Goal: Find contact information: Find phone number

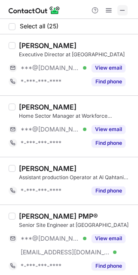
click at [126, 14] on button at bounding box center [122, 10] width 10 height 10
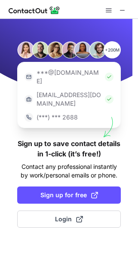
click at [86, 213] on div "+200M ***@gmail.com ***@company.com (***) *** 2688 Sign up to save contact deta…" at bounding box center [69, 147] width 138 height 256
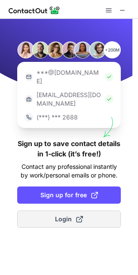
click at [84, 211] on button "Login" at bounding box center [69, 219] width 104 height 17
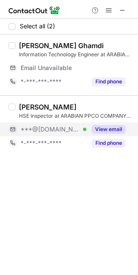
click at [79, 131] on div "***@gmail.com Verified" at bounding box center [54, 130] width 66 height 8
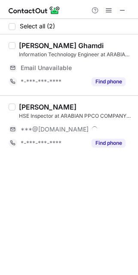
click at [32, 107] on div "ISMAIL KHAN" at bounding box center [48, 107] width 58 height 9
copy div "ISMAIL"
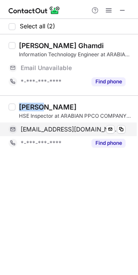
click at [80, 127] on span "ismailtarakzai@gmail.com" at bounding box center [70, 130] width 98 height 8
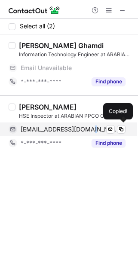
click at [80, 127] on span "ismailtarakzai@gmail.com" at bounding box center [70, 130] width 98 height 8
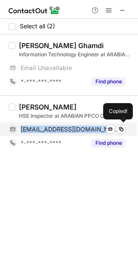
click at [80, 127] on span "ismailtarakzai@gmail.com" at bounding box center [70, 130] width 98 height 8
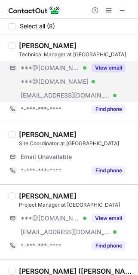
click at [103, 67] on button "View email" at bounding box center [109, 68] width 34 height 9
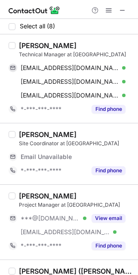
click at [28, 44] on div "Anis Mansour" at bounding box center [48, 45] width 58 height 9
copy div "Anis"
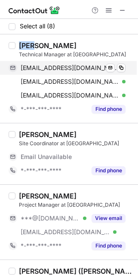
click at [67, 68] on span "anispixie@gmail.com" at bounding box center [70, 68] width 98 height 8
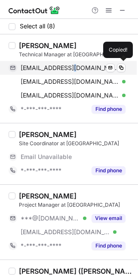
click at [67, 68] on span "anispixie@gmail.com" at bounding box center [70, 68] width 98 height 8
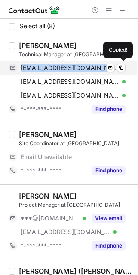
click at [67, 68] on span "anispixie@gmail.com" at bounding box center [70, 68] width 98 height 8
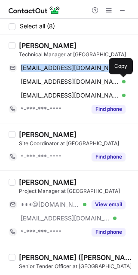
click at [119, 192] on div "Project Manager at BAUMAT" at bounding box center [76, 191] width 114 height 8
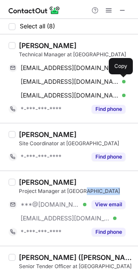
click at [119, 192] on div "Project Manager at BAUMAT" at bounding box center [76, 191] width 114 height 8
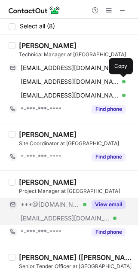
click at [86, 202] on div "View email" at bounding box center [105, 205] width 39 height 14
click at [31, 183] on div "Omar Aqbarawi" at bounding box center [48, 182] width 58 height 9
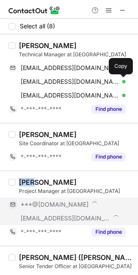
click at [31, 183] on div "Omar Aqbarawi" at bounding box center [48, 182] width 58 height 9
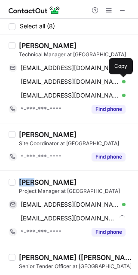
copy div "Omar"
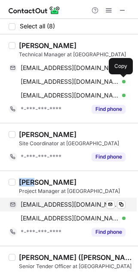
click at [75, 199] on div "omaraq88@gmail.com Verified Send email Copy" at bounding box center [67, 205] width 117 height 14
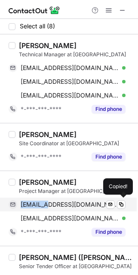
click at [75, 199] on div "omaraq88@gmail.com Verified Send email Copied!" at bounding box center [67, 205] width 117 height 14
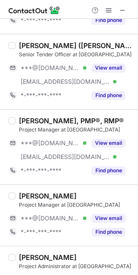
scroll to position [239, 0]
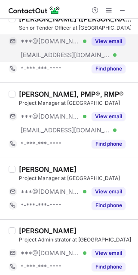
click at [54, 57] on span "***@baumat.com" at bounding box center [65, 55] width 89 height 8
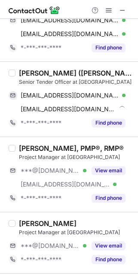
scroll to position [158, 0]
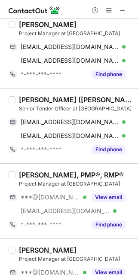
click at [33, 99] on div "Mohamed Arsath (محمد أرصاد) MBA, BSc (Hons)" at bounding box center [76, 99] width 114 height 9
copy div "Mohamed"
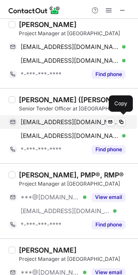
click at [77, 119] on span "mhmarsath20@gmail.com" at bounding box center [70, 122] width 98 height 8
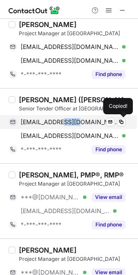
click at [77, 119] on span "mhmarsath20@gmail.com" at bounding box center [70, 122] width 98 height 8
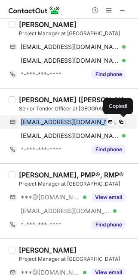
click at [77, 119] on span "mhmarsath20@gmail.com" at bounding box center [70, 122] width 98 height 8
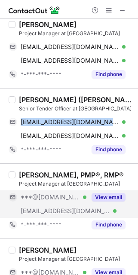
click at [56, 198] on span "***@gmail.com" at bounding box center [50, 197] width 59 height 8
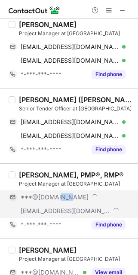
click at [56, 198] on span "***@gmail.com" at bounding box center [55, 197] width 68 height 8
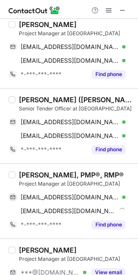
click at [30, 169] on div "Bashar Khoraki, PMP®, RMP® Project Manager at BAUMAT beshogha@gmail.com Verifie…" at bounding box center [69, 200] width 138 height 75
copy div "Bashar"
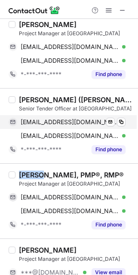
click at [73, 123] on span "mhmarsath20@gmail.com" at bounding box center [70, 122] width 98 height 8
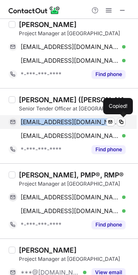
click at [73, 123] on span "mhmarsath20@gmail.com" at bounding box center [70, 122] width 98 height 8
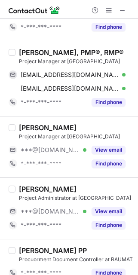
scroll to position [291, 0]
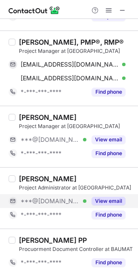
click at [56, 200] on span "***@gmail.com" at bounding box center [50, 201] width 59 height 8
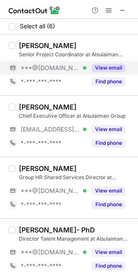
click at [107, 73] on div "View email" at bounding box center [105, 68] width 39 height 14
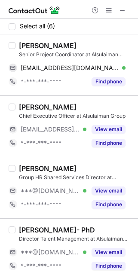
click at [34, 48] on div "Manal Khedr" at bounding box center [48, 45] width 58 height 9
copy div "Manal"
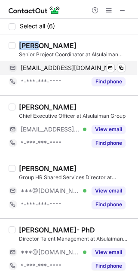
click at [77, 68] on span "manal86youssef@gmail.com" at bounding box center [70, 68] width 98 height 8
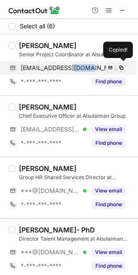
click at [77, 68] on span "manal86youssef@gmail.com" at bounding box center [70, 68] width 98 height 8
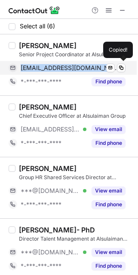
click at [77, 68] on span "manal86youssef@gmail.com" at bounding box center [70, 68] width 98 height 8
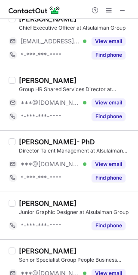
scroll to position [113, 0]
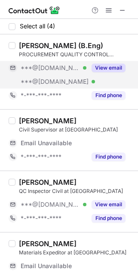
click at [111, 70] on button "View email" at bounding box center [109, 68] width 34 height 9
click at [43, 44] on div "Muhammad Asif Anwar (B.Eng)" at bounding box center [61, 45] width 84 height 9
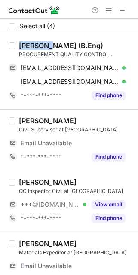
click at [43, 44] on div "Muhammad Asif Anwar (B.Eng)" at bounding box center [61, 45] width 84 height 9
copy div "Muhammad"
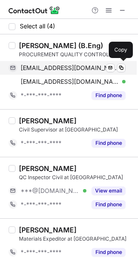
click at [78, 62] on div "asifctn@gmail.com Verified Send email Copy" at bounding box center [67, 68] width 117 height 14
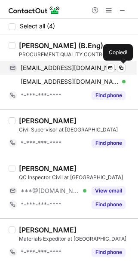
click at [78, 62] on div "asifctn@gmail.com Verified Send email Copied!" at bounding box center [67, 68] width 117 height 14
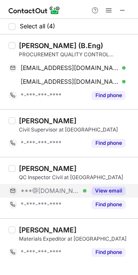
click at [64, 188] on div "***@gmail.com Verified" at bounding box center [54, 191] width 66 height 8
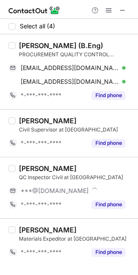
click at [34, 169] on div "Muhammad Shahzad" at bounding box center [48, 168] width 58 height 9
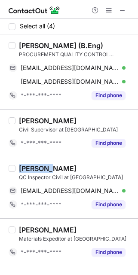
copy div "Muhammad"
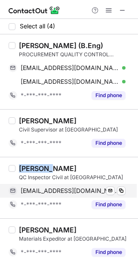
click at [60, 192] on span "qcishahzad@gmail.com" at bounding box center [70, 191] width 98 height 8
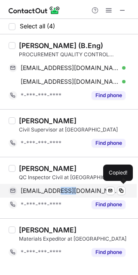
click at [60, 192] on span "qcishahzad@gmail.com" at bounding box center [70, 191] width 98 height 8
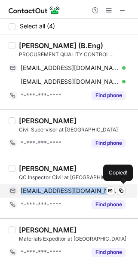
click at [60, 192] on span "qcishahzad@gmail.com" at bounding box center [70, 191] width 98 height 8
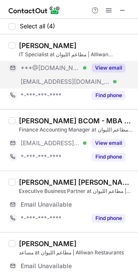
click at [105, 69] on button "View email" at bounding box center [109, 68] width 34 height 9
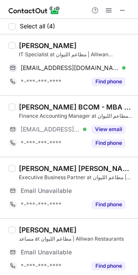
click at [48, 46] on div "[PERSON_NAME]" at bounding box center [48, 45] width 58 height 9
copy div "[PERSON_NAME]"
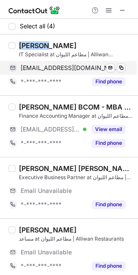
click at [74, 67] on span "[EMAIL_ADDRESS][DOMAIN_NAME]" at bounding box center [70, 68] width 98 height 8
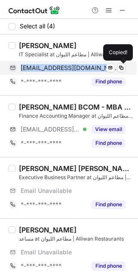
click at [74, 67] on span "[EMAIL_ADDRESS][DOMAIN_NAME]" at bounding box center [70, 68] width 98 height 8
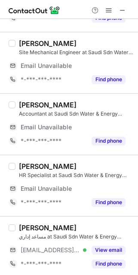
scroll to position [126, 0]
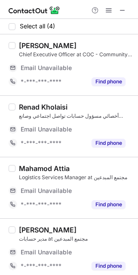
scroll to position [4, 0]
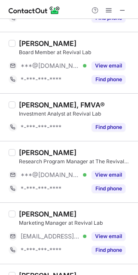
scroll to position [104, 0]
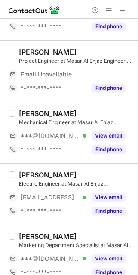
scroll to position [188, 0]
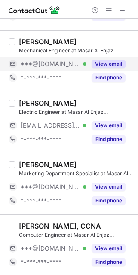
click at [57, 64] on span "***@[DOMAIN_NAME]" at bounding box center [50, 64] width 59 height 8
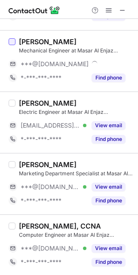
scroll to position [147, 0]
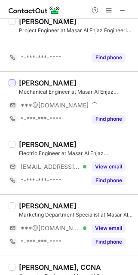
click at [14, 80] on div at bounding box center [12, 83] width 7 height 7
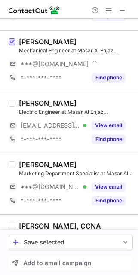
click at [14, 40] on span at bounding box center [12, 42] width 7 height 7
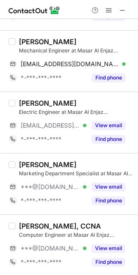
click at [23, 100] on div "Anas Alghamdi" at bounding box center [48, 103] width 58 height 9
copy div "Anas"
click at [31, 48] on div "Mechanical Engineer at Masar Al Enjaz Engineering Consultancy (MASARCO)" at bounding box center [76, 51] width 114 height 8
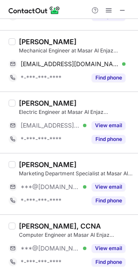
click at [27, 43] on div "Syed Masihuzzaman" at bounding box center [48, 41] width 58 height 9
click at [26, 43] on div "Syed Masihuzzaman" at bounding box center [48, 41] width 58 height 9
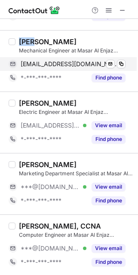
copy div "Syed"
click at [58, 64] on span "smzaman06@gmail.com" at bounding box center [70, 64] width 98 height 8
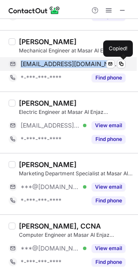
click at [58, 64] on span "smzaman06@gmail.com" at bounding box center [70, 64] width 98 height 8
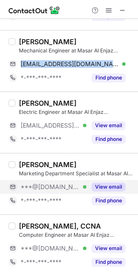
click at [48, 186] on span "***@[DOMAIN_NAME]" at bounding box center [50, 187] width 59 height 8
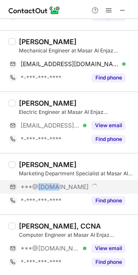
click at [48, 186] on span "***@[DOMAIN_NAME]" at bounding box center [55, 187] width 68 height 8
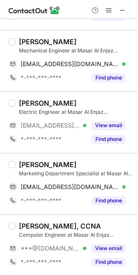
click at [30, 160] on div "Asmaa Sherif" at bounding box center [48, 164] width 58 height 9
copy div "Asmaa"
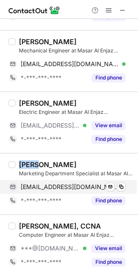
click at [80, 186] on span "ibrahimasmaa252@gmail.com" at bounding box center [70, 187] width 98 height 8
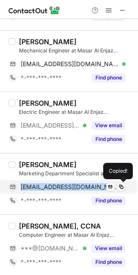
click at [80, 186] on span "ibrahimasmaa252@gmail.com" at bounding box center [70, 187] width 98 height 8
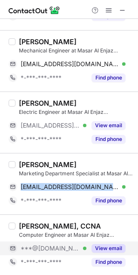
click at [63, 246] on span "***@[DOMAIN_NAME]" at bounding box center [50, 249] width 59 height 8
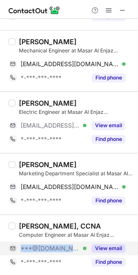
click at [62, 246] on span "***@[DOMAIN_NAME]" at bounding box center [50, 249] width 59 height 8
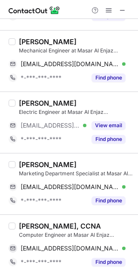
click at [26, 224] on div "Amal Talal, CCNA" at bounding box center [60, 226] width 82 height 9
copy div "Amal"
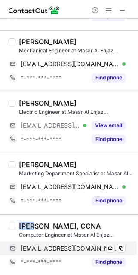
click at [82, 245] on span "amltalal21@gmail.com" at bounding box center [70, 249] width 98 height 8
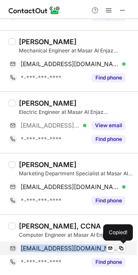
click at [82, 245] on span "amltalal21@gmail.com" at bounding box center [70, 249] width 98 height 8
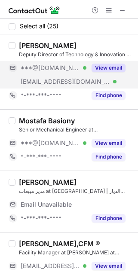
click at [95, 71] on button "View email" at bounding box center [109, 68] width 34 height 9
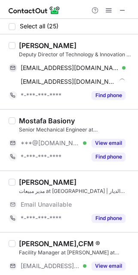
click at [34, 49] on div "[PERSON_NAME]" at bounding box center [48, 45] width 58 height 9
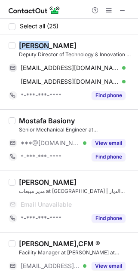
copy div "[PERSON_NAME]"
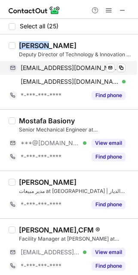
click at [62, 69] on span "[EMAIL_ADDRESS][DOMAIN_NAME]" at bounding box center [70, 68] width 98 height 8
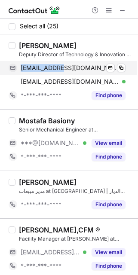
click at [62, 69] on span "[EMAIL_ADDRESS][DOMAIN_NAME]" at bounding box center [70, 68] width 98 height 8
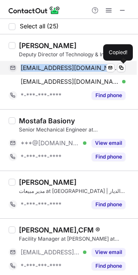
click at [62, 69] on span "madochenaoua@gmail.com" at bounding box center [70, 68] width 98 height 8
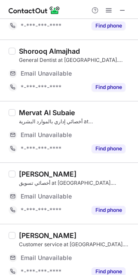
scroll to position [188, 0]
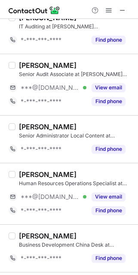
scroll to position [279, 0]
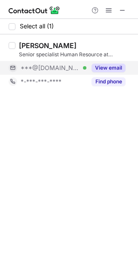
click at [102, 68] on button "View email" at bounding box center [109, 68] width 34 height 9
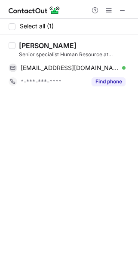
click at [43, 49] on div "[PERSON_NAME]" at bounding box center [48, 45] width 58 height 9
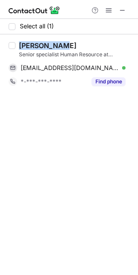
click at [43, 49] on div "[PERSON_NAME]" at bounding box center [48, 45] width 58 height 9
copy div "[PERSON_NAME]"
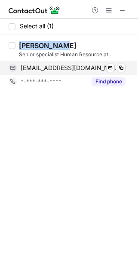
click at [56, 70] on span "alabdullah508@gmail.com" at bounding box center [70, 68] width 98 height 8
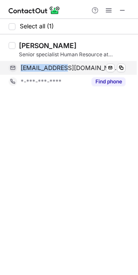
click at [56, 70] on span "alabdullah508@gmail.com" at bounding box center [70, 68] width 98 height 8
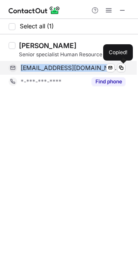
drag, startPoint x: 56, startPoint y: 70, endPoint x: 134, endPoint y: 70, distance: 77.8
click at [58, 70] on span "alabdullah508@gmail.com" at bounding box center [70, 68] width 98 height 8
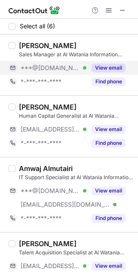
click at [88, 63] on div "View email" at bounding box center [105, 68] width 39 height 14
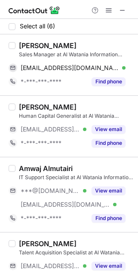
click at [35, 47] on div "Syed Ali Essa" at bounding box center [48, 45] width 58 height 9
click at [38, 47] on div "Syed Ali Essa" at bounding box center [48, 45] width 58 height 9
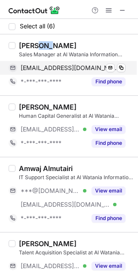
click at [55, 61] on div "essamoosvi@gmail.com Verified Send email Copy" at bounding box center [67, 68] width 117 height 14
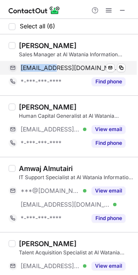
click at [55, 61] on div "essamoosvi@gmail.com Verified Send email Copy" at bounding box center [67, 68] width 117 height 14
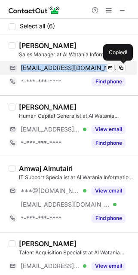
click at [55, 61] on div "essamoosvi@gmail.com Verified Send email Copied!" at bounding box center [67, 68] width 117 height 14
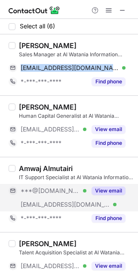
click at [75, 190] on div "***@gmail.com Verified" at bounding box center [54, 191] width 66 height 8
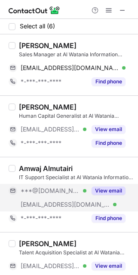
click at [75, 190] on div "***@gmail.com Verified" at bounding box center [54, 191] width 66 height 8
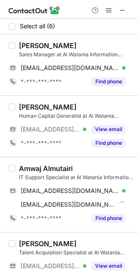
click at [28, 163] on div "Amwaj Almutairi IT Support Specialist at Al Watania Information Systems (Wisys)…" at bounding box center [69, 194] width 138 height 75
copy div "Amwaj"
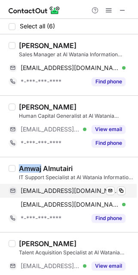
click at [83, 190] on span "amwajalmotari@gmail.com" at bounding box center [70, 191] width 98 height 8
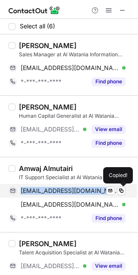
click at [83, 190] on span "amwajalmotari@gmail.com" at bounding box center [70, 191] width 98 height 8
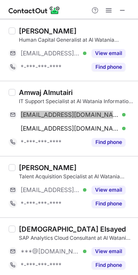
scroll to position [141, 0]
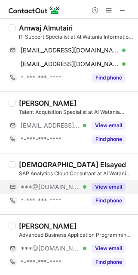
click at [52, 186] on span "***@[DOMAIN_NAME]" at bounding box center [50, 187] width 59 height 8
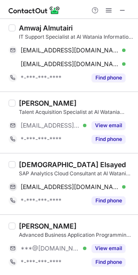
click at [28, 170] on div "SAP Analytics Cloud Consultant at Al Watania Information Systems (Wisys)" at bounding box center [76, 174] width 114 height 8
click at [32, 161] on div "Islam Elsayed" at bounding box center [72, 164] width 107 height 9
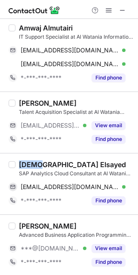
click at [32, 161] on div "Islam Elsayed" at bounding box center [72, 164] width 107 height 9
copy div "Islam"
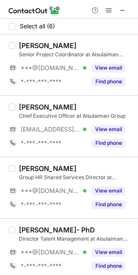
click at [94, 60] on div "Manal Khedr Senior Project Coordinator at Alsulaiman Group ***@gmail.com Verifi…" at bounding box center [73, 64] width 117 height 47
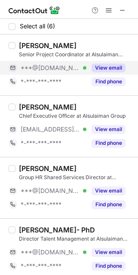
click at [43, 67] on span "***@gmail.com" at bounding box center [50, 68] width 59 height 8
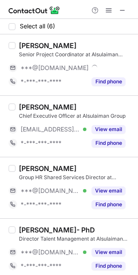
click at [26, 53] on div "Senior Project Coordinator at Alsulaiman Group" at bounding box center [76, 55] width 114 height 8
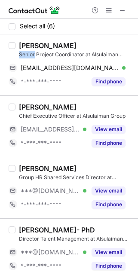
click at [26, 53] on div "Senior Project Coordinator at Alsulaiman Group" at bounding box center [76, 55] width 114 height 8
copy div "Senior"
click at [35, 49] on div "Manal Khedr" at bounding box center [48, 45] width 58 height 9
click at [29, 46] on div "Manal Khedr" at bounding box center [48, 45] width 58 height 9
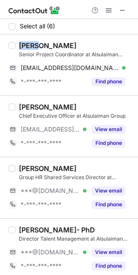
click at [29, 46] on div "Manal Khedr" at bounding box center [48, 45] width 58 height 9
copy div "Manal"
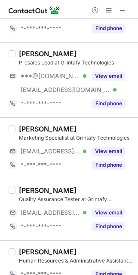
scroll to position [126, 0]
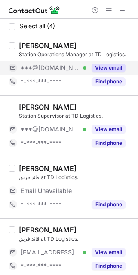
click at [89, 67] on div "View email" at bounding box center [105, 68] width 39 height 14
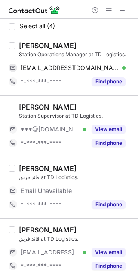
click at [32, 43] on div "Nawaf A." at bounding box center [48, 45] width 58 height 9
copy div "Nawaf"
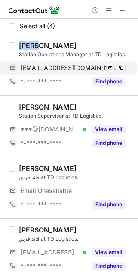
click at [67, 68] on span "naan1419@gmail.com" at bounding box center [70, 68] width 98 height 8
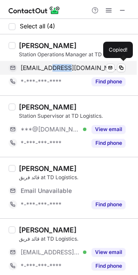
click at [67, 68] on span "naan1419@gmail.com" at bounding box center [70, 68] width 98 height 8
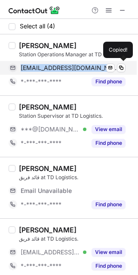
click at [67, 68] on span "naan1419@gmail.com" at bounding box center [70, 68] width 98 height 8
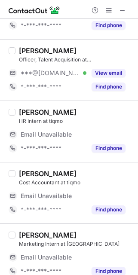
scroll to position [188, 0]
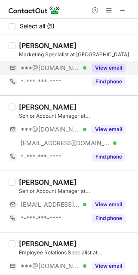
click at [98, 64] on button "View email" at bounding box center [109, 68] width 34 height 9
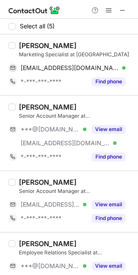
click at [39, 43] on div "[PERSON_NAME]" at bounding box center [48, 45] width 58 height 9
copy div "[PERSON_NAME]"
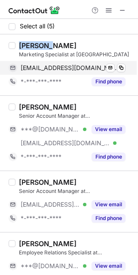
click at [45, 66] on span "[EMAIL_ADDRESS][DOMAIN_NAME]" at bounding box center [70, 68] width 98 height 8
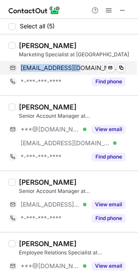
click at [45, 66] on span "[EMAIL_ADDRESS][DOMAIN_NAME]" at bounding box center [70, 68] width 98 height 8
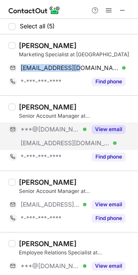
click at [96, 136] on div "View email" at bounding box center [105, 130] width 39 height 14
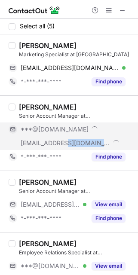
click at [96, 136] on div "[EMAIL_ADDRESS][DOMAIN_NAME]" at bounding box center [67, 143] width 117 height 14
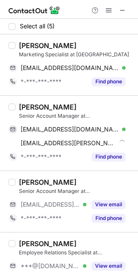
click at [35, 107] on div "[PERSON_NAME]" at bounding box center [48, 107] width 58 height 9
copy div "Kholoud"
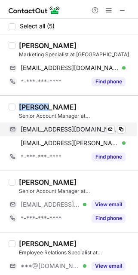
click at [80, 127] on span "[EMAIL_ADDRESS][DOMAIN_NAME]" at bounding box center [70, 130] width 98 height 8
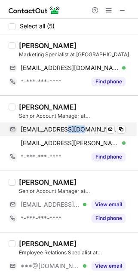
click at [80, 127] on span "[EMAIL_ADDRESS][DOMAIN_NAME]" at bounding box center [70, 130] width 98 height 8
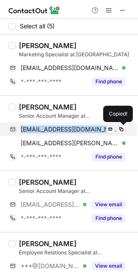
click at [80, 127] on span "[EMAIL_ADDRESS][DOMAIN_NAME]" at bounding box center [70, 130] width 98 height 8
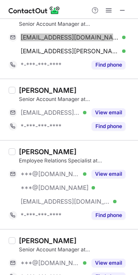
scroll to position [107, 0]
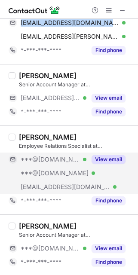
click at [54, 163] on div "***@[DOMAIN_NAME] Verified" at bounding box center [48, 160] width 78 height 14
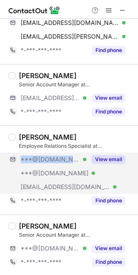
click at [54, 163] on div "***@[DOMAIN_NAME] Verified" at bounding box center [48, 160] width 78 height 14
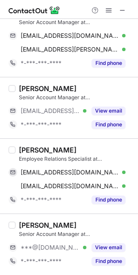
scroll to position [93, 0]
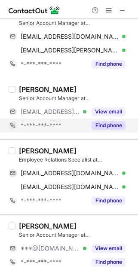
click at [24, 132] on div "*-***-***-****" at bounding box center [48, 126] width 78 height 14
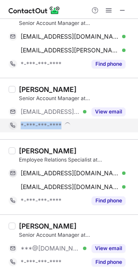
click at [24, 132] on div "*-***-***-****" at bounding box center [67, 126] width 117 height 14
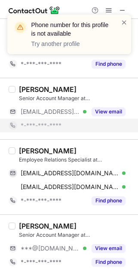
click at [30, 149] on div "[PERSON_NAME]" at bounding box center [48, 151] width 58 height 9
copy div "[PERSON_NAME]"
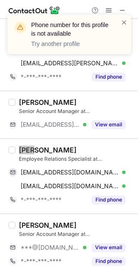
scroll to position [79, 0]
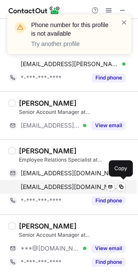
click at [79, 180] on div "[EMAIL_ADDRESS][DOMAIN_NAME] Verified Send email Copy" at bounding box center [67, 187] width 117 height 14
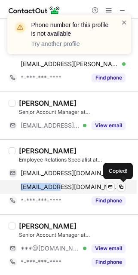
click at [79, 180] on div "[EMAIL_ADDRESS][DOMAIN_NAME] Verified Send email Copied!" at bounding box center [67, 187] width 117 height 14
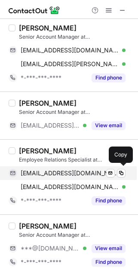
click at [80, 173] on span "[EMAIL_ADDRESS][DOMAIN_NAME]" at bounding box center [70, 173] width 98 height 8
click at [80, 172] on span "[EMAIL_ADDRESS][DOMAIN_NAME]" at bounding box center [70, 173] width 98 height 8
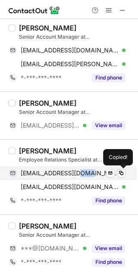
click at [80, 170] on span "[EMAIL_ADDRESS][DOMAIN_NAME]" at bounding box center [70, 173] width 98 height 8
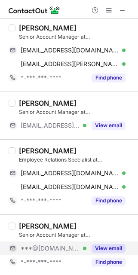
click at [81, 242] on div "***@[DOMAIN_NAME] Verified" at bounding box center [48, 249] width 78 height 14
click at [81, 242] on div "***@[DOMAIN_NAME]" at bounding box center [67, 249] width 117 height 14
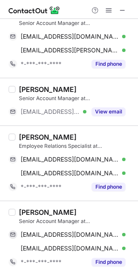
click at [26, 202] on div "[PERSON_NAME] Senior Account Manager at Ocoda [EMAIL_ADDRESS][DOMAIN_NAME] Veri…" at bounding box center [69, 238] width 138 height 75
copy div "Donia"
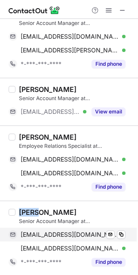
click at [68, 232] on span "[EMAIL_ADDRESS][DOMAIN_NAME]" at bounding box center [70, 235] width 98 height 8
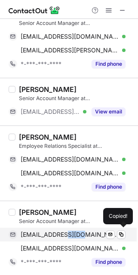
click at [68, 232] on span "[EMAIL_ADDRESS][DOMAIN_NAME]" at bounding box center [70, 235] width 98 height 8
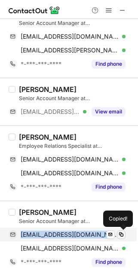
drag, startPoint x: 68, startPoint y: 232, endPoint x: 120, endPoint y: 232, distance: 52.9
click at [71, 233] on span "[EMAIL_ADDRESS][DOMAIN_NAME]" at bounding box center [70, 235] width 98 height 8
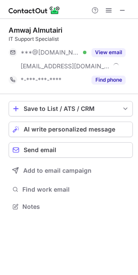
scroll to position [201, 138]
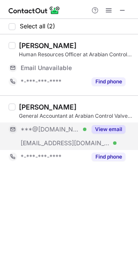
click at [61, 146] on span "[EMAIL_ADDRESS][DOMAIN_NAME]" at bounding box center [65, 143] width 89 height 8
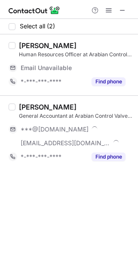
click at [27, 108] on div "[PERSON_NAME]" at bounding box center [48, 107] width 58 height 9
copy div "Hafiz"
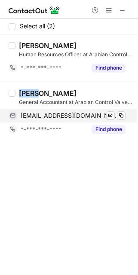
click at [69, 117] on span "[EMAIL_ADDRESS][DOMAIN_NAME]" at bounding box center [70, 116] width 98 height 8
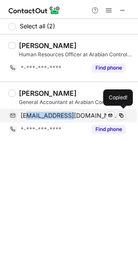
click at [69, 117] on span "[EMAIL_ADDRESS][DOMAIN_NAME]" at bounding box center [70, 116] width 98 height 8
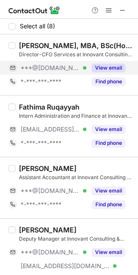
click at [106, 65] on button "View email" at bounding box center [109, 68] width 34 height 9
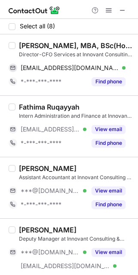
click at [46, 46] on div "[PERSON_NAME], MBA, BSc(Hons), ACMA, CGMA,CDIF, CISRM" at bounding box center [76, 45] width 114 height 9
copy div "[PERSON_NAME]"
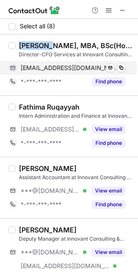
click at [83, 64] on span "[EMAIL_ADDRESS][DOMAIN_NAME]" at bounding box center [70, 68] width 98 height 8
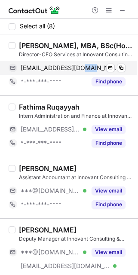
click at [83, 64] on span "[EMAIL_ADDRESS][DOMAIN_NAME]" at bounding box center [70, 68] width 98 height 8
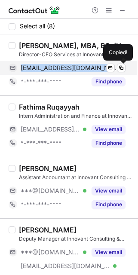
click at [83, 64] on span "[EMAIL_ADDRESS][DOMAIN_NAME]" at bounding box center [70, 68] width 98 height 8
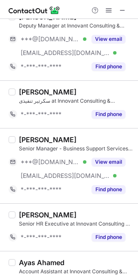
scroll to position [249, 0]
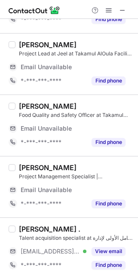
scroll to position [65, 0]
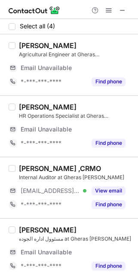
scroll to position [4, 0]
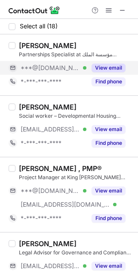
click at [64, 70] on span "***@[DOMAIN_NAME]" at bounding box center [50, 68] width 59 height 8
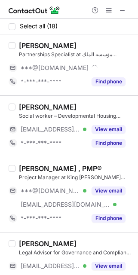
click at [28, 45] on div "[PERSON_NAME]" at bounding box center [48, 45] width 58 height 9
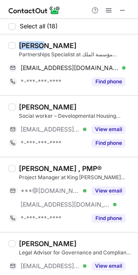
click at [28, 45] on div "[PERSON_NAME]" at bounding box center [48, 45] width 58 height 9
copy div "[PERSON_NAME]"
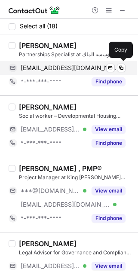
click at [70, 64] on span "[EMAIL_ADDRESS][DOMAIN_NAME]" at bounding box center [70, 68] width 98 height 8
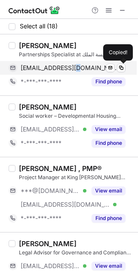
click at [70, 64] on span "[EMAIL_ADDRESS][DOMAIN_NAME]" at bounding box center [70, 68] width 98 height 8
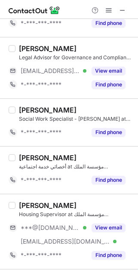
scroll to position [201, 0]
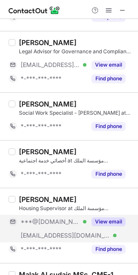
click at [102, 223] on button "View email" at bounding box center [109, 222] width 34 height 9
click at [23, 198] on div "[PERSON_NAME]" at bounding box center [48, 199] width 58 height 9
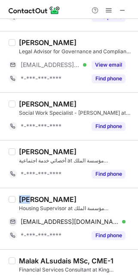
click at [23, 198] on div "[PERSON_NAME]" at bounding box center [48, 199] width 58 height 9
copy div "[PERSON_NAME]"
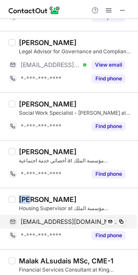
click at [43, 222] on span "[EMAIL_ADDRESS][DOMAIN_NAME]" at bounding box center [70, 222] width 98 height 8
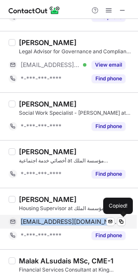
click at [43, 222] on span "ssds18052@gmail.com" at bounding box center [70, 222] width 98 height 8
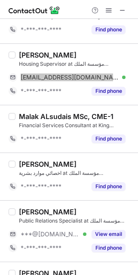
scroll to position [353, 0]
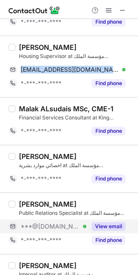
click at [50, 223] on span "***@[DOMAIN_NAME]" at bounding box center [50, 227] width 59 height 8
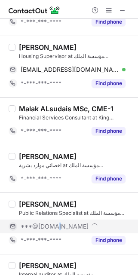
click at [50, 223] on span "***@[DOMAIN_NAME]" at bounding box center [55, 227] width 68 height 8
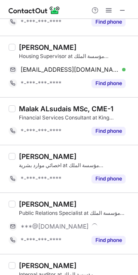
click at [28, 202] on div "Rana Alateeq" at bounding box center [48, 204] width 58 height 9
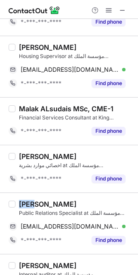
click at [28, 202] on div "Rana Alateeq" at bounding box center [48, 204] width 58 height 9
copy div "Rana"
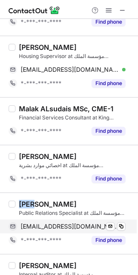
click at [68, 227] on span "rnoooo579@gmail.com" at bounding box center [70, 227] width 98 height 8
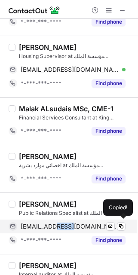
click at [68, 227] on span "rnoooo579@gmail.com" at bounding box center [70, 227] width 98 height 8
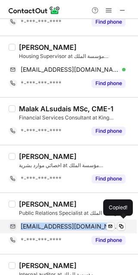
click at [68, 227] on span "rnoooo579@gmail.com" at bounding box center [70, 227] width 98 height 8
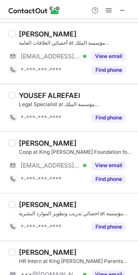
scroll to position [780, 0]
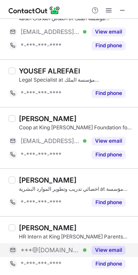
click at [50, 246] on span "***@[DOMAIN_NAME]" at bounding box center [50, 250] width 59 height 8
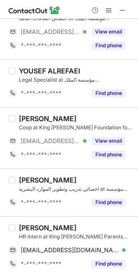
click at [30, 224] on div "Abdulrahman Al-Shahrani" at bounding box center [48, 228] width 58 height 9
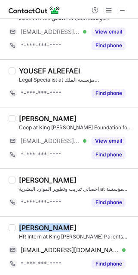
click at [30, 224] on div "Abdulrahman Al-Shahrani" at bounding box center [48, 228] width 58 height 9
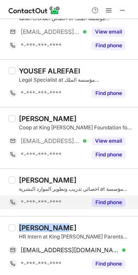
copy div "Abdulrahman"
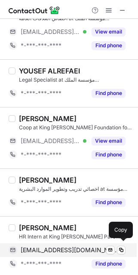
click at [86, 246] on span "abdulrahmanateeq20@gmail.com" at bounding box center [70, 250] width 98 height 8
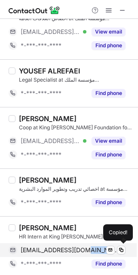
click at [86, 246] on span "abdulrahmanateeq20@gmail.com" at bounding box center [70, 250] width 98 height 8
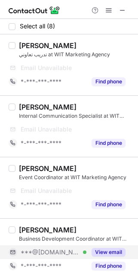
click at [74, 250] on div "***@[DOMAIN_NAME] Verified" at bounding box center [54, 253] width 66 height 8
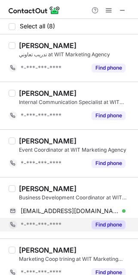
click at [22, 227] on span "*-***-***-****" at bounding box center [41, 225] width 41 height 8
copy span "-"
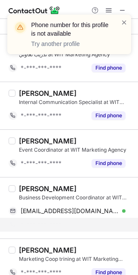
click at [28, 190] on div "[PERSON_NAME]" at bounding box center [48, 188] width 58 height 9
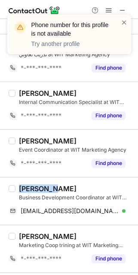
click at [28, 190] on div "[PERSON_NAME]" at bounding box center [48, 188] width 58 height 9
copy div "[PERSON_NAME]"
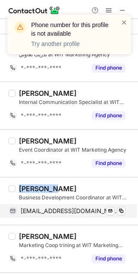
click at [75, 209] on span "[EMAIL_ADDRESS][DOMAIN_NAME]" at bounding box center [70, 211] width 98 height 8
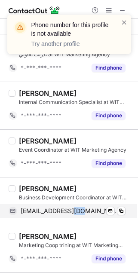
click at [75, 209] on span "[EMAIL_ADDRESS][DOMAIN_NAME]" at bounding box center [70, 211] width 98 height 8
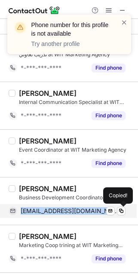
click at [75, 209] on span "[EMAIL_ADDRESS][DOMAIN_NAME]" at bounding box center [70, 211] width 98 height 8
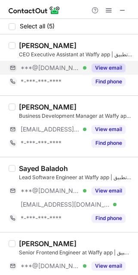
click at [98, 72] on div "View email" at bounding box center [105, 68] width 39 height 14
click at [25, 43] on div "[PERSON_NAME]" at bounding box center [48, 45] width 58 height 9
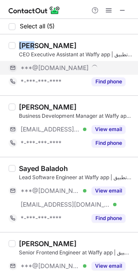
click at [25, 43] on div "Nora Althumairy" at bounding box center [48, 45] width 58 height 9
copy div "Nora"
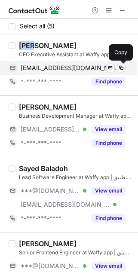
click at [64, 70] on span "norahalthumairy@gmail.com" at bounding box center [70, 68] width 98 height 8
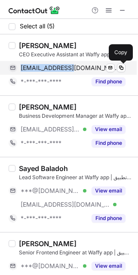
click at [64, 70] on span "norahalthumairy@gmail.com" at bounding box center [70, 68] width 98 height 8
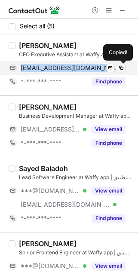
click at [64, 70] on span "norahalthumairy@gmail.com" at bounding box center [70, 68] width 98 height 8
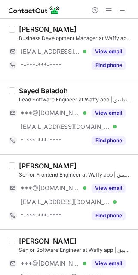
scroll to position [107, 0]
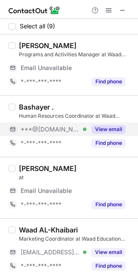
click at [89, 123] on div "View email" at bounding box center [105, 130] width 39 height 14
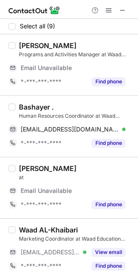
click at [34, 105] on div "Bashayer ." at bounding box center [36, 107] width 35 height 9
copy div "Bashayer"
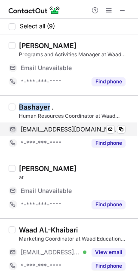
click at [31, 131] on span "inullx7@gmail.com" at bounding box center [70, 130] width 98 height 8
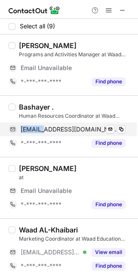
click at [31, 131] on span "inullx7@gmail.com" at bounding box center [70, 130] width 98 height 8
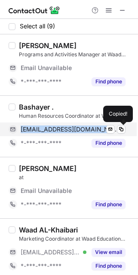
click at [31, 131] on span "inullx7@gmail.com" at bounding box center [70, 130] width 98 height 8
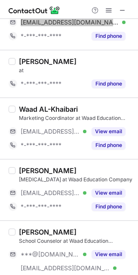
scroll to position [102, 0]
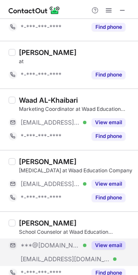
click at [47, 255] on span "***@waadudecation.edu.sa" at bounding box center [65, 259] width 89 height 8
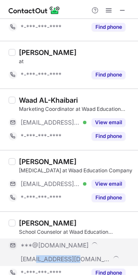
click at [47, 255] on span "***@waadudecation.edu.sa" at bounding box center [65, 259] width 89 height 8
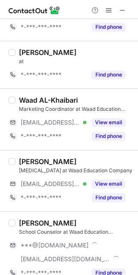
click at [24, 221] on div "Mohammed Alsamadanai" at bounding box center [48, 223] width 58 height 9
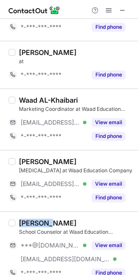
click at [24, 221] on div "Mohammed Alsamadanai" at bounding box center [48, 223] width 58 height 9
copy div "Mohammed"
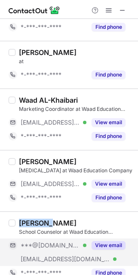
click at [51, 245] on span "***@[DOMAIN_NAME]" at bounding box center [50, 246] width 59 height 8
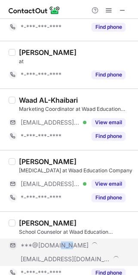
click at [51, 245] on span "***@[DOMAIN_NAME]" at bounding box center [55, 246] width 68 height 8
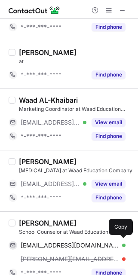
click at [51, 245] on span "malsharif380@gmail.com" at bounding box center [70, 246] width 98 height 8
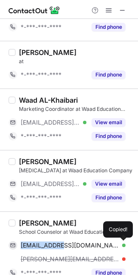
click at [51, 245] on span "malsharif380@gmail.com" at bounding box center [70, 246] width 98 height 8
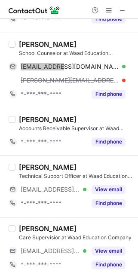
scroll to position [283, 0]
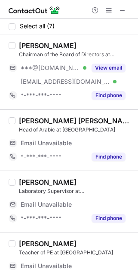
scroll to position [202, 0]
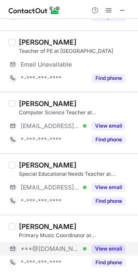
click at [101, 246] on button "View email" at bounding box center [109, 249] width 34 height 9
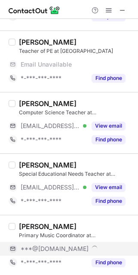
click at [17, 224] on div "[PERSON_NAME] Primary Music Coordinator at [GEOGRAPHIC_DATA] ***@[DOMAIN_NAME] …" at bounding box center [73, 245] width 117 height 47
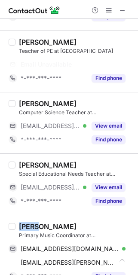
copy div "Maysa"
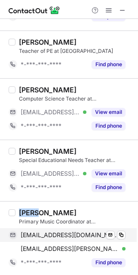
click at [71, 232] on span "msami2312@gmail.com" at bounding box center [70, 235] width 98 height 8
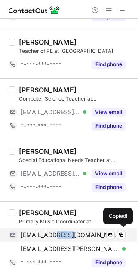
click at [71, 232] on span "msami2312@gmail.com" at bounding box center [70, 235] width 98 height 8
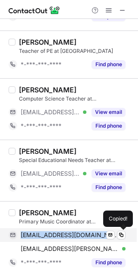
click at [71, 232] on span "msami2312@gmail.com" at bounding box center [70, 235] width 98 height 8
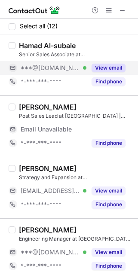
click at [58, 62] on div "***@gmail.com Verified" at bounding box center [48, 68] width 78 height 14
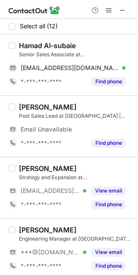
click at [19, 49] on div "Hamad Al-subaie" at bounding box center [47, 45] width 57 height 9
copy div "Hamad"
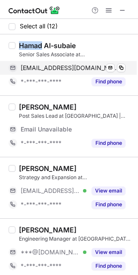
click at [53, 68] on span "hamaddggff@gmail.com" at bounding box center [70, 68] width 98 height 8
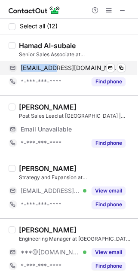
click at [53, 68] on span "hamaddggff@gmail.com" at bounding box center [70, 68] width 98 height 8
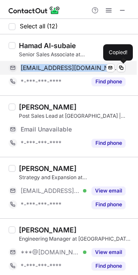
click at [53, 68] on span "hamaddggff@gmail.com" at bounding box center [70, 68] width 98 height 8
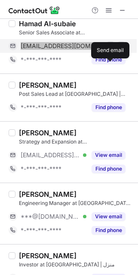
scroll to position [27, 0]
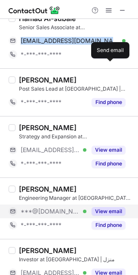
click at [50, 208] on span "***@[DOMAIN_NAME]" at bounding box center [50, 212] width 59 height 8
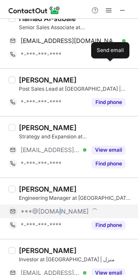
click at [50, 208] on span "***@[DOMAIN_NAME]" at bounding box center [55, 212] width 68 height 8
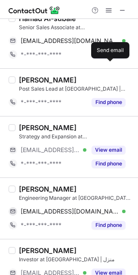
click at [29, 189] on div "Mazen Ashgar" at bounding box center [48, 189] width 58 height 9
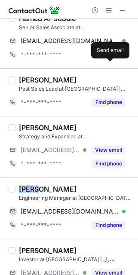
copy div "Mazen"
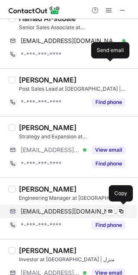
click at [74, 206] on div "mazenashgar@gmail.com Verified Send email Copy" at bounding box center [67, 212] width 117 height 14
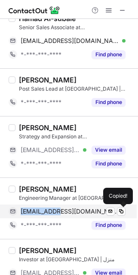
click at [74, 206] on div "mazenashgar@gmail.com Verified Send email Copied!" at bounding box center [67, 212] width 117 height 14
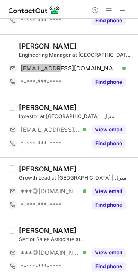
scroll to position [174, 0]
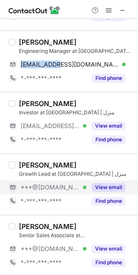
click at [62, 187] on span "***@[DOMAIN_NAME]" at bounding box center [50, 188] width 59 height 8
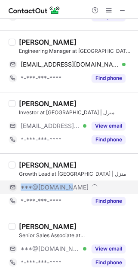
click at [62, 187] on span "***@[DOMAIN_NAME]" at bounding box center [55, 188] width 68 height 8
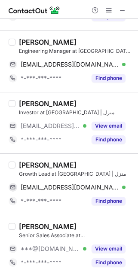
click at [27, 163] on div "Nawaf Abuhaimed" at bounding box center [48, 165] width 58 height 9
copy div "Nawaf"
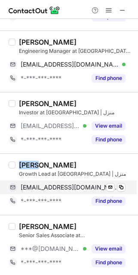
click at [63, 184] on span "nawafabuhaimed@gmail.com" at bounding box center [70, 188] width 98 height 8
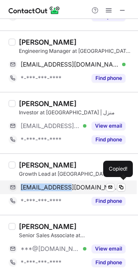
click at [63, 184] on span "nawafabuhaimed@gmail.com" at bounding box center [70, 188] width 98 height 8
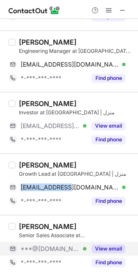
click at [69, 244] on div "***@gmail.com Verified" at bounding box center [48, 249] width 78 height 14
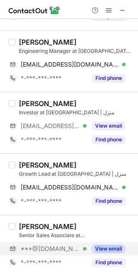
click at [69, 244] on div "***@gmail.com Verified" at bounding box center [48, 249] width 78 height 14
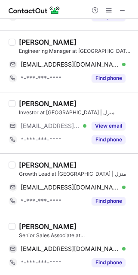
click at [43, 225] on div "Haitham Al-Qahtani" at bounding box center [48, 226] width 58 height 9
click at [34, 232] on div "Senior Sales Associate at Manzil | منزل" at bounding box center [76, 236] width 114 height 8
click at [34, 222] on div "Haitham Al-Qahtani" at bounding box center [48, 226] width 58 height 9
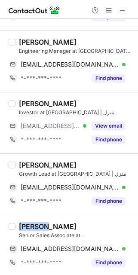
copy div "Haitham"
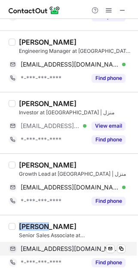
click at [68, 246] on span "haithamalqahtani1998@gmail.com" at bounding box center [70, 249] width 98 height 8
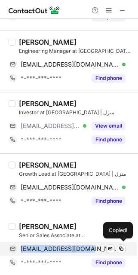
click at [68, 246] on span "haithamalqahtani1998@gmail.com" at bounding box center [70, 249] width 98 height 8
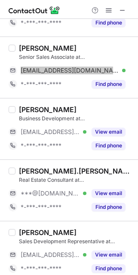
scroll to position [357, 0]
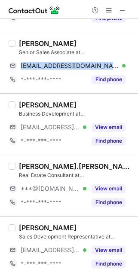
click at [56, 164] on div "Irene.Yolander Mazivanhanga" at bounding box center [76, 166] width 114 height 9
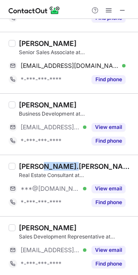
click at [56, 164] on div "Irene.Yolander Mazivanhanga" at bounding box center [76, 166] width 114 height 9
copy div "Yolander"
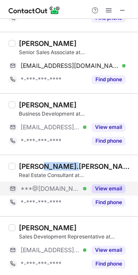
click at [86, 188] on div "View email" at bounding box center [105, 189] width 39 height 14
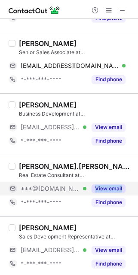
click at [86, 188] on div "***@gmail.com Verified" at bounding box center [54, 189] width 66 height 8
click at [86, 188] on div "***@[DOMAIN_NAME]" at bounding box center [73, 189] width 105 height 8
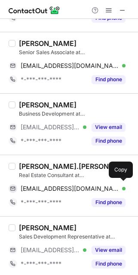
click at [86, 188] on div "dactela@gmail.com Verified" at bounding box center [73, 189] width 105 height 8
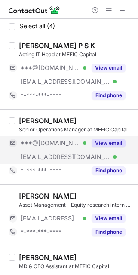
click at [80, 143] on div "***@[DOMAIN_NAME] Verified" at bounding box center [54, 143] width 66 height 8
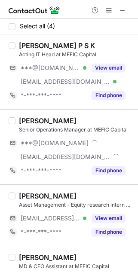
click at [25, 114] on div "Ahmed Alzeraigi Senior Operations Manager at MEFIC Capital ***@gmail.com ***@me…" at bounding box center [69, 146] width 138 height 75
click at [24, 114] on div "Ahmed Alzeraigi Senior Operations Manager at MEFIC Capital ***@gmail.com ***@me…" at bounding box center [69, 146] width 138 height 75
copy div "Ahmed"
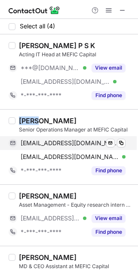
click at [65, 144] on span "alzeraigiahmed@gmail.com" at bounding box center [70, 143] width 98 height 8
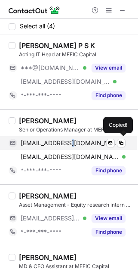
click at [65, 144] on span "alzeraigiahmed@gmail.com" at bounding box center [70, 143] width 98 height 8
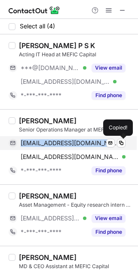
click at [65, 144] on span "alzeraigiahmed@gmail.com" at bounding box center [70, 143] width 98 height 8
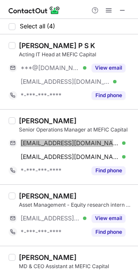
scroll to position [31, 0]
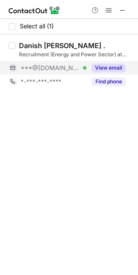
click at [97, 63] on div "View email" at bounding box center [105, 68] width 39 height 14
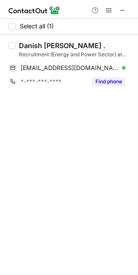
click at [34, 43] on div "Danish Abdul Kadir ." at bounding box center [62, 45] width 86 height 9
copy div "Danish"
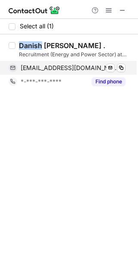
click at [68, 68] on span "rdanishk@gmail.com" at bounding box center [70, 68] width 98 height 8
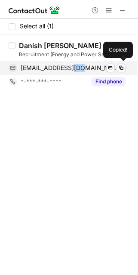
click at [68, 68] on span "rdanishk@gmail.com" at bounding box center [70, 68] width 98 height 8
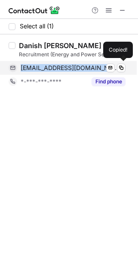
click at [68, 68] on span "rdanishk@gmail.com" at bounding box center [70, 68] width 98 height 8
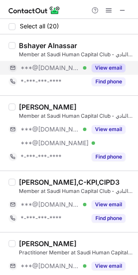
click at [90, 69] on div "View email" at bounding box center [105, 68] width 39 height 14
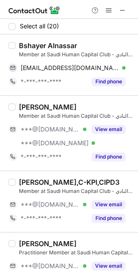
click at [36, 46] on div "Bshayer Alnassar" at bounding box center [48, 45] width 58 height 9
copy div "Bshayer"
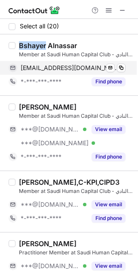
click at [89, 70] on span "bshayeralnassar@gmail.com" at bounding box center [70, 68] width 98 height 8
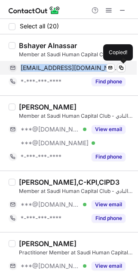
click at [89, 70] on span "bshayeralnassar@gmail.com" at bounding box center [70, 68] width 98 height 8
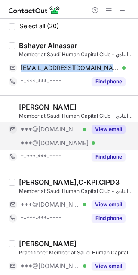
click at [97, 123] on div "View email" at bounding box center [105, 130] width 39 height 14
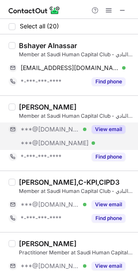
click at [86, 123] on div "***@gmail.com Verified" at bounding box center [48, 130] width 78 height 14
click at [38, 108] on div "Mohammed Hakami" at bounding box center [48, 107] width 58 height 9
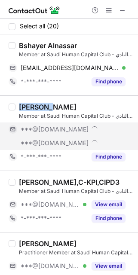
click at [38, 108] on div "Mohammed Hakami" at bounding box center [48, 107] width 58 height 9
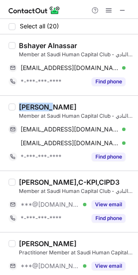
copy div "Mohammed"
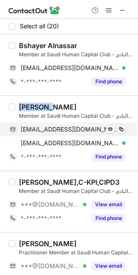
click at [75, 130] on span "mdhakami@gmail.com" at bounding box center [70, 130] width 98 height 8
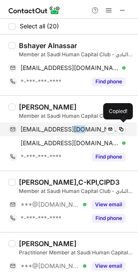
click at [75, 130] on span "mdhakami@gmail.com" at bounding box center [70, 130] width 98 height 8
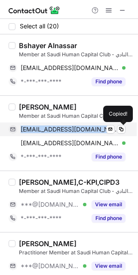
click at [75, 130] on span "mdhakami@gmail.com" at bounding box center [70, 130] width 98 height 8
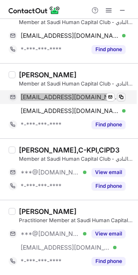
scroll to position [37, 0]
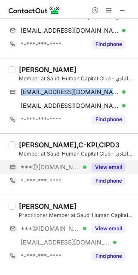
click at [65, 162] on div "***@gmail.com Verified" at bounding box center [48, 167] width 78 height 14
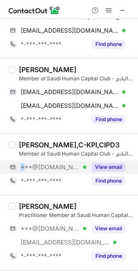
click at [65, 162] on div "***@[DOMAIN_NAME] Verified" at bounding box center [48, 167] width 78 height 14
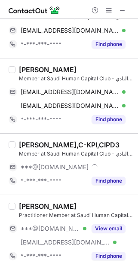
click at [26, 144] on div "Fidaa Almehmadi,C-KPI,CIPD3" at bounding box center [69, 145] width 101 height 9
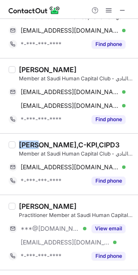
click at [26, 144] on div "Fidaa Almehmadi,C-KPI,CIPD3" at bounding box center [69, 145] width 101 height 9
copy div "Fidaa"
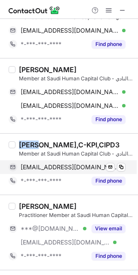
click at [59, 167] on span "fidaaalmehmadi@gmail.com" at bounding box center [70, 167] width 98 height 8
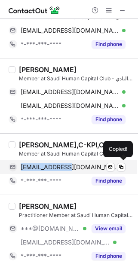
click at [59, 167] on span "fidaaalmehmadi@gmail.com" at bounding box center [70, 167] width 98 height 8
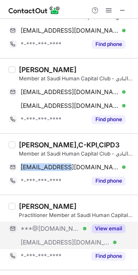
click at [77, 224] on div "***@outlook.com Verified" at bounding box center [48, 229] width 78 height 14
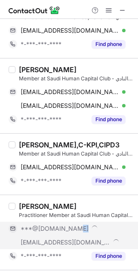
click at [77, 224] on div "***@outlook.com" at bounding box center [67, 229] width 117 height 14
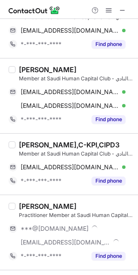
click at [29, 203] on div "Hadeel AlZahrani" at bounding box center [48, 206] width 58 height 9
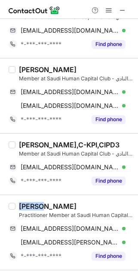
copy div "Hadeel"
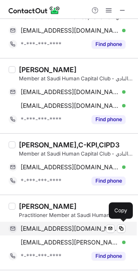
click at [66, 225] on span "alzahranihadeel@outlook.com" at bounding box center [70, 229] width 98 height 8
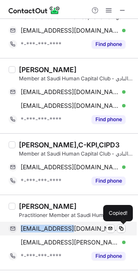
click at [66, 225] on span "alzahranihadeel@outlook.com" at bounding box center [70, 229] width 98 height 8
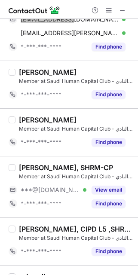
scroll to position [282, 0]
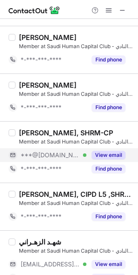
click at [50, 149] on div "***@[DOMAIN_NAME] Verified" at bounding box center [48, 155] width 78 height 14
click at [50, 149] on div "***@[DOMAIN_NAME]" at bounding box center [67, 155] width 117 height 14
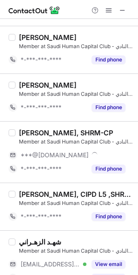
click at [26, 131] on div "Shahad Alraddadi, SHRM-CP" at bounding box center [66, 133] width 94 height 9
copy div "Shahad"
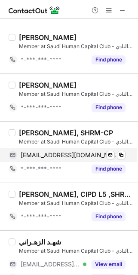
click at [74, 153] on span "shalraddadi1@gmail.com" at bounding box center [70, 155] width 98 height 8
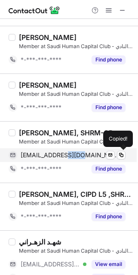
drag, startPoint x: 74, startPoint y: 153, endPoint x: 126, endPoint y: 151, distance: 51.2
click at [74, 153] on span "shalraddadi1@gmail.com" at bounding box center [70, 155] width 98 height 8
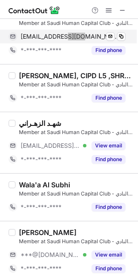
scroll to position [490, 0]
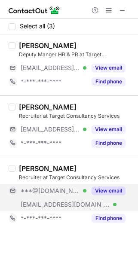
click at [109, 190] on button "View email" at bounding box center [109, 191] width 34 height 9
click at [31, 171] on div "[PERSON_NAME]" at bounding box center [48, 168] width 58 height 9
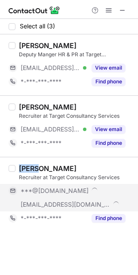
click at [31, 171] on div "[PERSON_NAME]" at bounding box center [48, 168] width 58 height 9
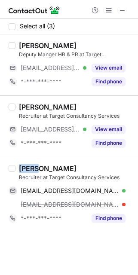
copy div "Sanya"
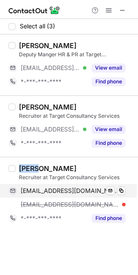
click at [65, 188] on span "[EMAIL_ADDRESS][DOMAIN_NAME]" at bounding box center [70, 191] width 98 height 8
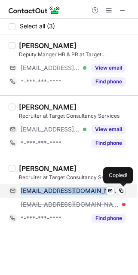
click at [65, 188] on span "[EMAIL_ADDRESS][DOMAIN_NAME]" at bounding box center [70, 191] width 98 height 8
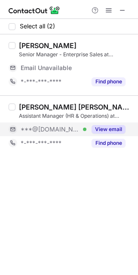
click at [81, 128] on div "***@[DOMAIN_NAME] Verified" at bounding box center [54, 130] width 66 height 8
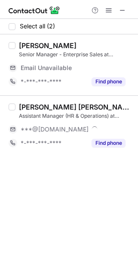
click at [32, 104] on div "[PERSON_NAME] [PERSON_NAME]" at bounding box center [76, 107] width 114 height 9
copy div "Zainab"
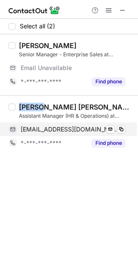
click at [78, 127] on span "[EMAIL_ADDRESS][DOMAIN_NAME]" at bounding box center [70, 130] width 98 height 8
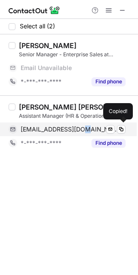
click at [78, 127] on span "[EMAIL_ADDRESS][DOMAIN_NAME]" at bounding box center [70, 130] width 98 height 8
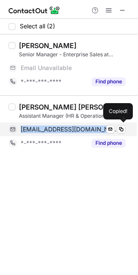
click at [78, 127] on span "[EMAIL_ADDRESS][DOMAIN_NAME]" at bounding box center [70, 130] width 98 height 8
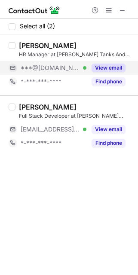
click at [68, 62] on div "***@gmail.com Verified" at bounding box center [48, 68] width 78 height 14
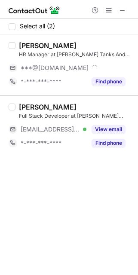
click at [26, 41] on div "Atharva Naik" at bounding box center [48, 45] width 58 height 9
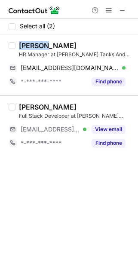
click at [26, 41] on div "Atharva Naik" at bounding box center [48, 45] width 58 height 9
copy div "Atharva"
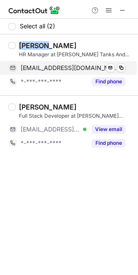
click at [72, 68] on span "atharvarck@gmail.com" at bounding box center [70, 68] width 98 height 8
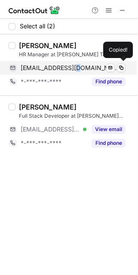
click at [72, 68] on span "atharvarck@gmail.com" at bounding box center [70, 68] width 98 height 8
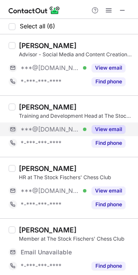
click at [89, 124] on div "View email" at bounding box center [105, 130] width 39 height 14
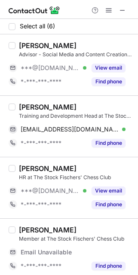
click at [29, 104] on div "Gunjan Bothra" at bounding box center [48, 107] width 58 height 9
copy div "Gunjan"
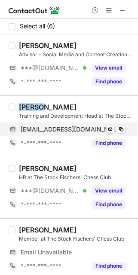
click at [84, 129] on span "gunjanbothra8@gmail.com" at bounding box center [70, 130] width 98 height 8
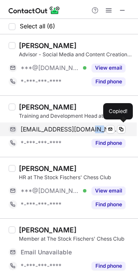
click at [84, 129] on span "gunjanbothra8@gmail.com" at bounding box center [70, 130] width 98 height 8
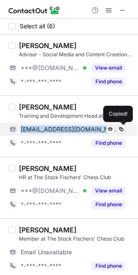
click at [84, 129] on span "gunjanbothra8@gmail.com" at bounding box center [70, 130] width 98 height 8
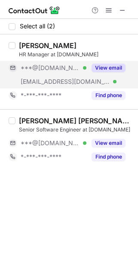
click at [82, 70] on div "***@[DOMAIN_NAME] Verified" at bounding box center [54, 68] width 66 height 8
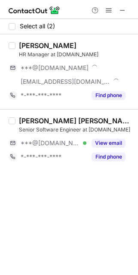
click at [28, 47] on div "[PERSON_NAME]" at bounding box center [48, 45] width 58 height 9
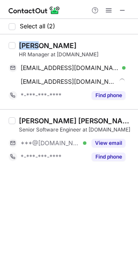
click at [28, 47] on div "[PERSON_NAME]" at bounding box center [48, 45] width 58 height 9
copy div "Gauri"
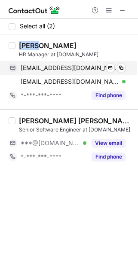
click at [41, 64] on span "[EMAIL_ADDRESS][DOMAIN_NAME]" at bounding box center [70, 68] width 98 height 8
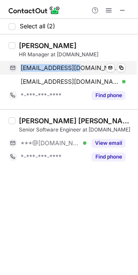
click at [41, 64] on span "[EMAIL_ADDRESS][DOMAIN_NAME]" at bounding box center [70, 68] width 98 height 8
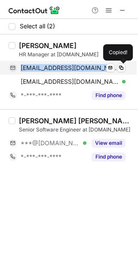
click at [41, 64] on span "[EMAIL_ADDRESS][DOMAIN_NAME]" at bounding box center [70, 68] width 98 height 8
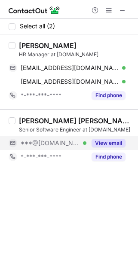
click at [49, 137] on div "***@[DOMAIN_NAME] Verified" at bounding box center [48, 143] width 78 height 14
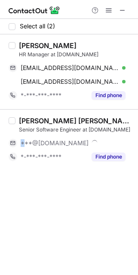
drag, startPoint x: 49, startPoint y: 135, endPoint x: 41, endPoint y: 125, distance: 12.3
click at [48, 134] on div "[PERSON_NAME] [PERSON_NAME] Senior Software Engineer at [DOMAIN_NAME] ***@[DOMA…" at bounding box center [73, 140] width 117 height 47
click at [26, 117] on div "[PERSON_NAME] [PERSON_NAME]" at bounding box center [76, 121] width 114 height 9
copy div "[PERSON_NAME]"
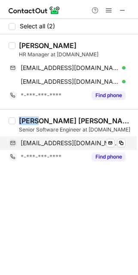
click at [89, 144] on span "bundelaayush99@gmail.com" at bounding box center [70, 143] width 98 height 8
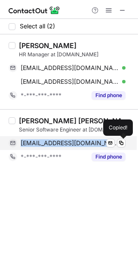
click at [89, 144] on span "bundelaayush99@gmail.com" at bounding box center [70, 143] width 98 height 8
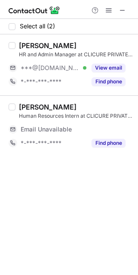
click at [50, 59] on div "Priya Gupta HR and Admin Manager at CLICURE PRIVATE LIMITED ***@gmail.com Verif…" at bounding box center [73, 64] width 117 height 47
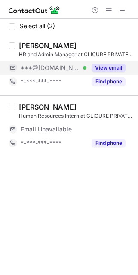
click at [38, 63] on div "***@gmail.com Verified" at bounding box center [48, 68] width 78 height 14
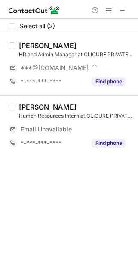
click at [21, 45] on div "Priya Gupta" at bounding box center [48, 45] width 58 height 9
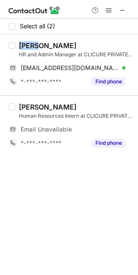
copy div "Priya"
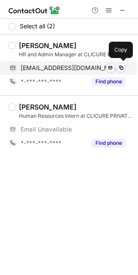
click at [74, 66] on span "priyamba2019jim@gmail.com" at bounding box center [70, 68] width 98 height 8
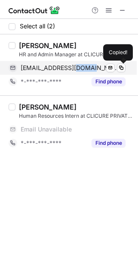
click at [74, 66] on span "priyamba2019jim@gmail.com" at bounding box center [70, 68] width 98 height 8
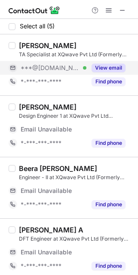
click at [92, 67] on button "View email" at bounding box center [109, 68] width 34 height 9
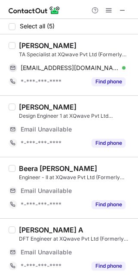
click at [28, 48] on div "[PERSON_NAME]" at bounding box center [48, 45] width 58 height 9
copy div "Suman"
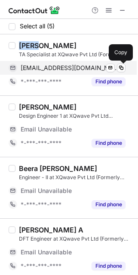
click at [70, 65] on span "[EMAIL_ADDRESS][DOMAIN_NAME]" at bounding box center [70, 68] width 98 height 8
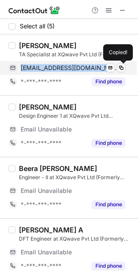
click at [70, 65] on span "[EMAIL_ADDRESS][DOMAIN_NAME]" at bounding box center [70, 68] width 98 height 8
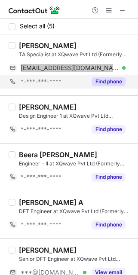
scroll to position [24, 0]
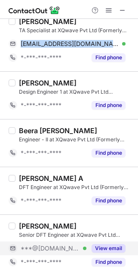
click at [55, 249] on span "***@[DOMAIN_NAME]" at bounding box center [50, 249] width 59 height 8
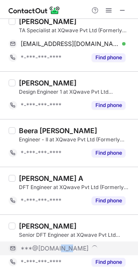
click at [55, 249] on span "***@[DOMAIN_NAME]" at bounding box center [55, 249] width 68 height 8
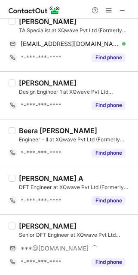
click at [34, 227] on div "[PERSON_NAME]" at bounding box center [48, 226] width 58 height 9
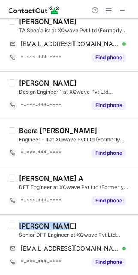
click at [34, 227] on div "[PERSON_NAME]" at bounding box center [48, 226] width 58 height 9
copy div "RAMAKRISHNA"
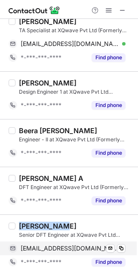
click at [55, 249] on span "[EMAIL_ADDRESS][DOMAIN_NAME]" at bounding box center [70, 249] width 98 height 8
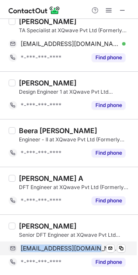
click at [55, 249] on span "[EMAIL_ADDRESS][DOMAIN_NAME]" at bounding box center [70, 249] width 98 height 8
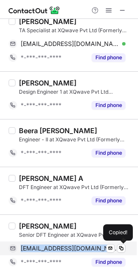
click at [55, 249] on span "[EMAIL_ADDRESS][DOMAIN_NAME]" at bounding box center [70, 249] width 98 height 8
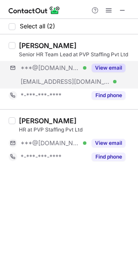
click at [96, 77] on div "***@[DOMAIN_NAME] Verified [EMAIL_ADDRESS][DOMAIN_NAME] Verified View email" at bounding box center [71, 75] width 124 height 28
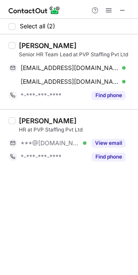
click at [30, 41] on div "Kakarla Chandi" at bounding box center [48, 45] width 58 height 9
copy div "Kakarla"
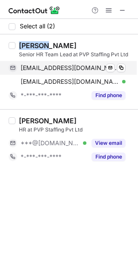
click at [59, 65] on span "padmamurali445@gmail.com" at bounding box center [70, 68] width 98 height 8
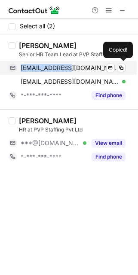
click at [59, 65] on span "padmamurali445@gmail.com" at bounding box center [70, 68] width 98 height 8
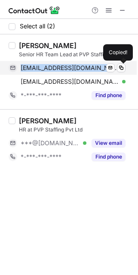
click at [59, 65] on span "padmamurali445@gmail.com" at bounding box center [70, 68] width 98 height 8
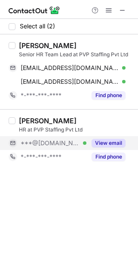
click at [82, 144] on div "***@gmail.com Verified" at bounding box center [54, 143] width 66 height 8
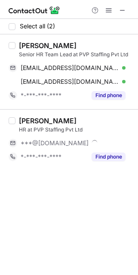
click at [34, 120] on div "Srinath Maddala" at bounding box center [48, 121] width 58 height 9
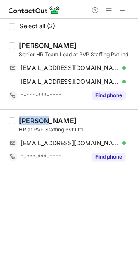
click at [34, 120] on div "Srinath Maddala" at bounding box center [48, 121] width 58 height 9
copy div "Srinath"
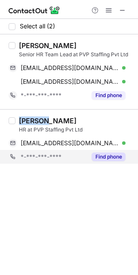
click at [62, 142] on span "srinathmaddala28@gmail.com" at bounding box center [70, 143] width 98 height 8
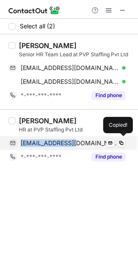
click at [62, 142] on span "srinathmaddala28@gmail.com" at bounding box center [70, 143] width 98 height 8
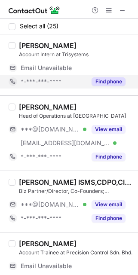
click at [92, 84] on button "Find phone" at bounding box center [109, 81] width 34 height 9
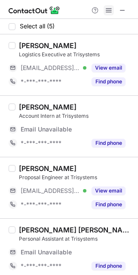
click at [110, 7] on span at bounding box center [108, 10] width 7 height 7
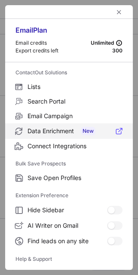
scroll to position [75, 0]
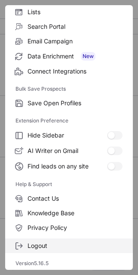
click at [36, 246] on span "Logout" at bounding box center [75, 246] width 95 height 8
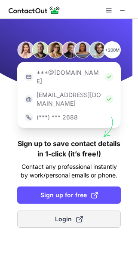
click at [59, 215] on span "Login" at bounding box center [69, 219] width 28 height 9
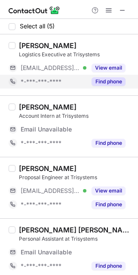
click at [79, 85] on div "*-***-***-****" at bounding box center [54, 82] width 66 height 8
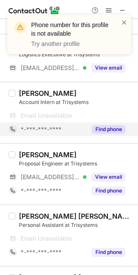
click at [77, 131] on div "*-***-***-****" at bounding box center [54, 130] width 66 height 8
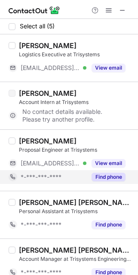
click at [109, 179] on button "Find phone" at bounding box center [109, 177] width 34 height 9
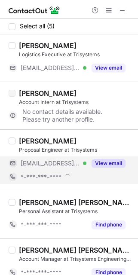
scroll to position [10, 0]
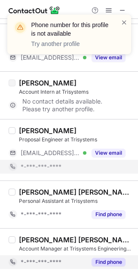
click at [106, 261] on button "Find phone" at bounding box center [109, 262] width 34 height 9
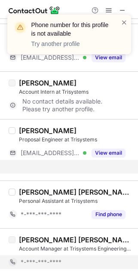
scroll to position [0, 0]
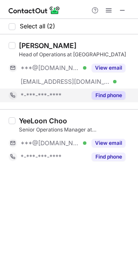
click at [89, 94] on div "Find phone" at bounding box center [105, 96] width 39 height 14
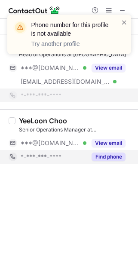
click at [86, 157] on div "Find phone" at bounding box center [105, 157] width 39 height 14
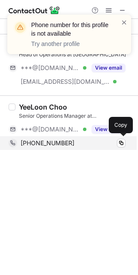
click at [62, 142] on div "[PHONE_NUMBER]" at bounding box center [73, 143] width 105 height 8
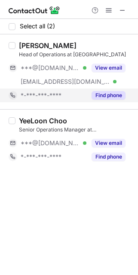
click at [65, 94] on div "*-***-***-****" at bounding box center [54, 96] width 66 height 8
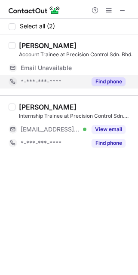
click at [71, 86] on div "*-***-***-****" at bounding box center [48, 82] width 78 height 14
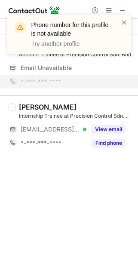
click at [70, 150] on div "[PERSON_NAME] Internship Trainee at Precision Control Sdn. Bhd. [EMAIL_ADDRESS]…" at bounding box center [69, 125] width 138 height 61
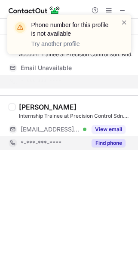
click at [69, 144] on div "*-***-***-****" at bounding box center [54, 143] width 66 height 8
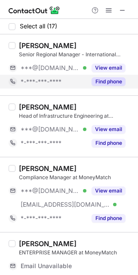
click at [52, 83] on span "*-***-***-****" at bounding box center [41, 82] width 41 height 8
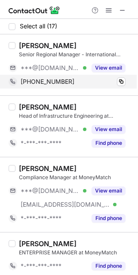
click at [75, 82] on div "[PHONE_NUMBER]" at bounding box center [73, 82] width 105 height 8
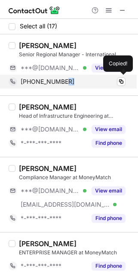
click at [75, 82] on div "[PHONE_NUMBER]" at bounding box center [73, 82] width 105 height 8
click at [75, 82] on div "+60196651819" at bounding box center [73, 82] width 105 height 8
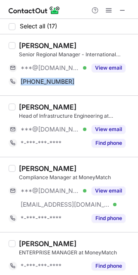
click at [30, 43] on div "Nicolas Leong" at bounding box center [48, 45] width 58 height 9
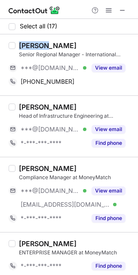
click at [30, 43] on div "Nicolas Leong" at bounding box center [48, 45] width 58 height 9
copy div "Nicolas"
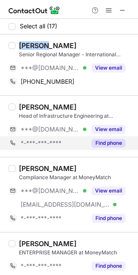
click at [126, 139] on div "*-***-***-**** Find phone" at bounding box center [71, 143] width 124 height 14
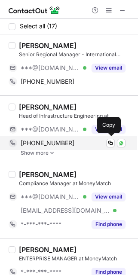
click at [44, 144] on span "+60166801464" at bounding box center [48, 143] width 54 height 8
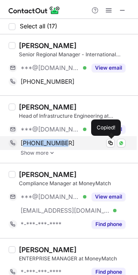
click at [44, 144] on span "+60166801464" at bounding box center [48, 143] width 54 height 8
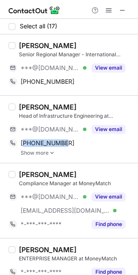
click at [31, 105] on div "Kenneth Wong" at bounding box center [48, 107] width 58 height 9
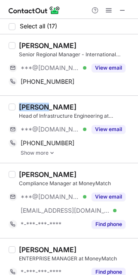
click at [31, 105] on div "Kenneth Wong" at bounding box center [48, 107] width 58 height 9
copy div "Kenneth"
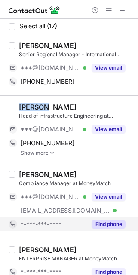
click at [68, 221] on div "*-***-***-****" at bounding box center [54, 225] width 66 height 8
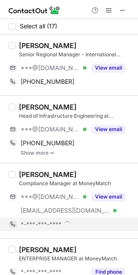
click at [68, 221] on span at bounding box center [67, 223] width 7 height 7
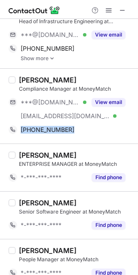
scroll to position [112, 0]
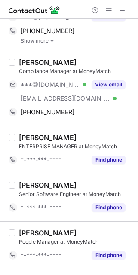
click at [22, 62] on div "Khalil Malik" at bounding box center [48, 62] width 58 height 9
copy div "Khalil"
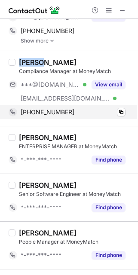
click at [55, 114] on span "+60165324626" at bounding box center [48, 112] width 54 height 8
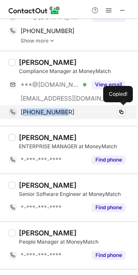
click at [55, 114] on span "+60165324626" at bounding box center [48, 112] width 54 height 8
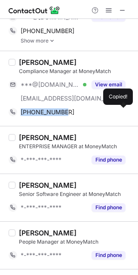
drag, startPoint x: 55, startPoint y: 114, endPoint x: 124, endPoint y: 127, distance: 71.0
click at [64, 114] on div "+60165324626" at bounding box center [73, 112] width 105 height 8
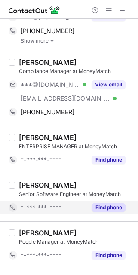
click at [86, 204] on div "Find phone" at bounding box center [105, 208] width 39 height 14
click at [86, 204] on div "*-***-***-****" at bounding box center [73, 208] width 105 height 8
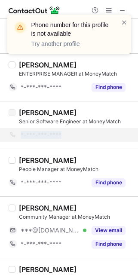
scroll to position [200, 0]
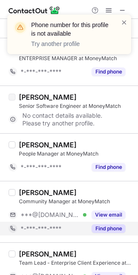
click at [61, 226] on span "*-***-***-****" at bounding box center [41, 229] width 41 height 8
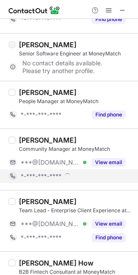
scroll to position [256, 0]
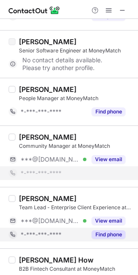
click at [61, 231] on span "*-***-***-****" at bounding box center [41, 235] width 41 height 8
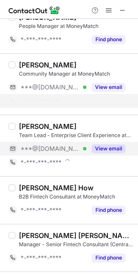
scroll to position [335, 0]
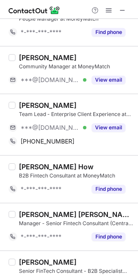
click at [29, 104] on div "Adriana Alya Razlan" at bounding box center [48, 105] width 58 height 9
copy div "Adriana"
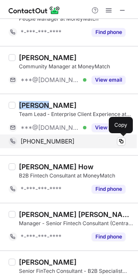
click at [46, 141] on span "+60183558105" at bounding box center [48, 142] width 54 height 8
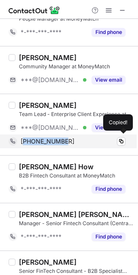
click at [46, 141] on span "+60183558105" at bounding box center [48, 142] width 54 height 8
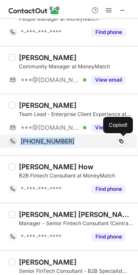
click at [46, 141] on span "+60183558105" at bounding box center [48, 142] width 54 height 8
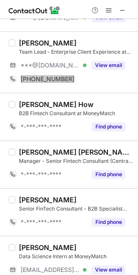
scroll to position [424, 0]
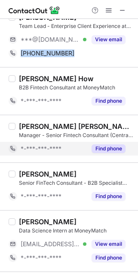
click at [102, 147] on button "Find phone" at bounding box center [109, 148] width 34 height 9
click at [86, 147] on div "*-***-***-****" at bounding box center [54, 149] width 66 height 8
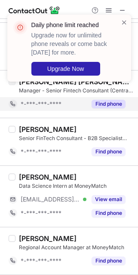
scroll to position [473, 0]
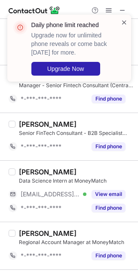
click at [125, 26] on span at bounding box center [124, 22] width 7 height 9
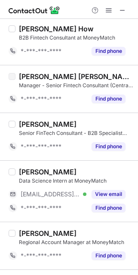
click at [125, 26] on span at bounding box center [124, 22] width 7 height 9
click at [109, 12] on div "Daily phone limit reached Upgrade now for unlimited phone reveals or come back …" at bounding box center [69, 51] width 138 height 91
click at [106, 10] on span at bounding box center [108, 10] width 7 height 7
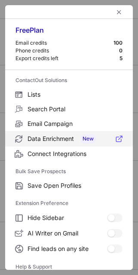
scroll to position [83, 0]
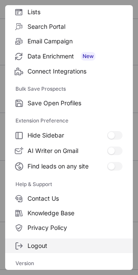
click at [40, 247] on span "Logout" at bounding box center [75, 246] width 95 height 8
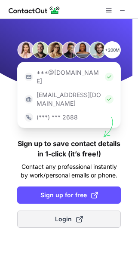
click at [81, 216] on span at bounding box center [79, 219] width 7 height 7
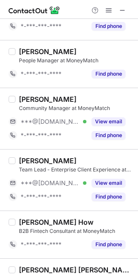
scroll to position [289, 0]
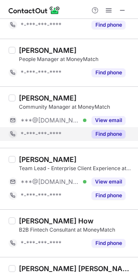
click at [104, 132] on button "Find phone" at bounding box center [109, 134] width 34 height 9
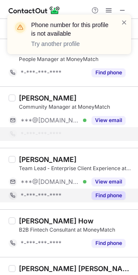
click at [104, 194] on button "Find phone" at bounding box center [109, 195] width 34 height 9
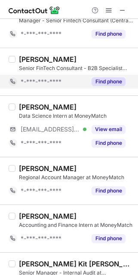
scroll to position [529, 0]
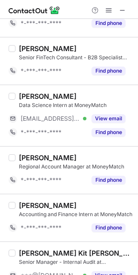
drag, startPoint x: 99, startPoint y: 132, endPoint x: 86, endPoint y: 148, distance: 21.4
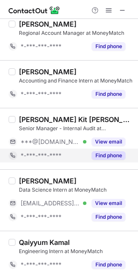
scroll to position [664, 0]
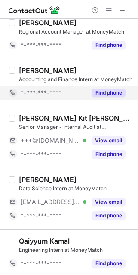
click at [101, 92] on button "Find phone" at bounding box center [109, 93] width 34 height 9
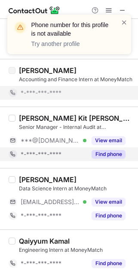
click at [104, 147] on div "Find phone" at bounding box center [105, 154] width 39 height 14
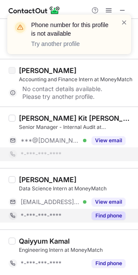
click at [98, 218] on div "Find phone" at bounding box center [105, 216] width 39 height 14
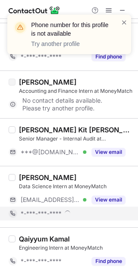
scroll to position [651, 0]
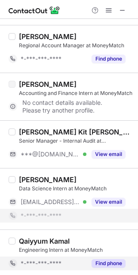
click at [103, 261] on button "Find phone" at bounding box center [109, 263] width 34 height 9
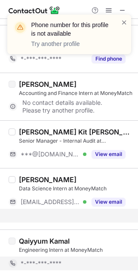
scroll to position [637, 0]
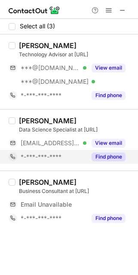
click at [89, 157] on div "Find phone" at bounding box center [105, 157] width 39 height 14
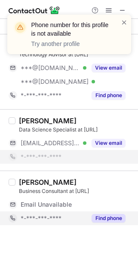
click at [87, 215] on div "Find phone" at bounding box center [105, 219] width 39 height 14
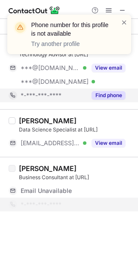
click at [84, 98] on div "*-***-***-****" at bounding box center [54, 96] width 66 height 8
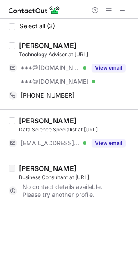
click at [32, 49] on div "[PERSON_NAME]" at bounding box center [48, 45] width 58 height 9
copy div "Azhar"
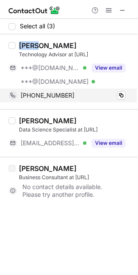
click at [56, 90] on div "[PHONE_NUMBER] Copy" at bounding box center [67, 96] width 117 height 14
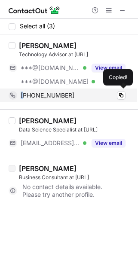
click at [56, 90] on div "[PHONE_NUMBER] Copied!" at bounding box center [67, 96] width 117 height 14
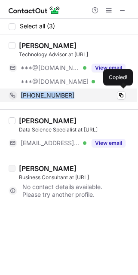
click at [56, 90] on div "[PHONE_NUMBER] Copied!" at bounding box center [67, 96] width 117 height 14
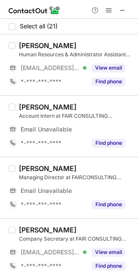
click at [74, 141] on div "*-***-***-****" at bounding box center [54, 143] width 66 height 8
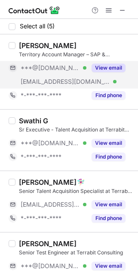
click at [75, 88] on div "[EMAIL_ADDRESS][DOMAIN_NAME] Verified" at bounding box center [48, 82] width 78 height 14
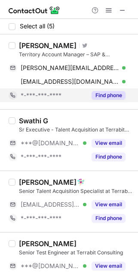
click at [77, 99] on div "*-***-***-****" at bounding box center [54, 96] width 66 height 8
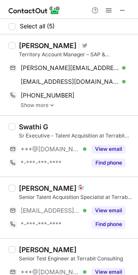
click at [54, 103] on img at bounding box center [51, 105] width 5 height 6
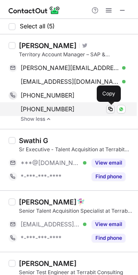
click at [110, 107] on span at bounding box center [110, 109] width 7 height 7
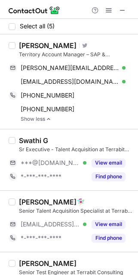
click at [36, 45] on div "[PERSON_NAME]" at bounding box center [48, 45] width 58 height 9
copy div "[PERSON_NAME]"
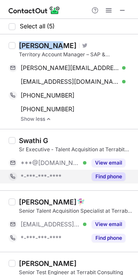
click at [71, 178] on div "*-***-***-****" at bounding box center [54, 177] width 66 height 8
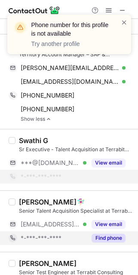
click at [68, 233] on div "*-***-***-****" at bounding box center [48, 238] width 78 height 14
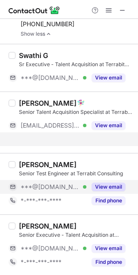
scroll to position [71, 0]
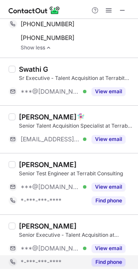
click at [42, 264] on span "*-***-***-****" at bounding box center [41, 262] width 41 height 8
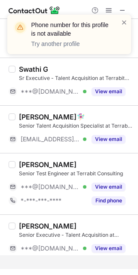
scroll to position [58, 0]
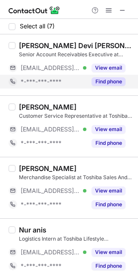
click at [107, 83] on button "Find phone" at bounding box center [109, 81] width 34 height 9
click at [86, 83] on div "*-***-***-****" at bounding box center [54, 82] width 66 height 8
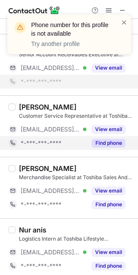
click at [104, 147] on div "Find phone" at bounding box center [105, 143] width 39 height 14
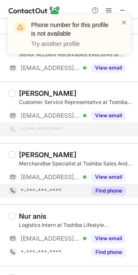
click at [104, 191] on button "Find phone" at bounding box center [109, 191] width 34 height 9
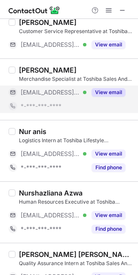
scroll to position [97, 0]
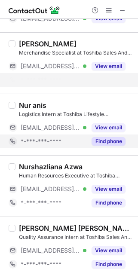
click at [104, 142] on button "Find phone" at bounding box center [109, 141] width 34 height 9
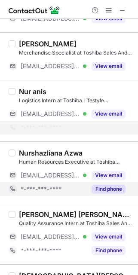
click at [101, 192] on button "Find phone" at bounding box center [109, 189] width 34 height 9
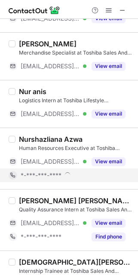
scroll to position [133, 0]
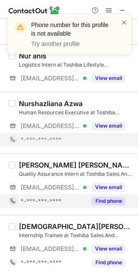
click at [101, 197] on button "Find phone" at bounding box center [109, 201] width 34 height 9
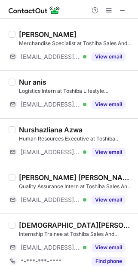
scroll to position [106, 0]
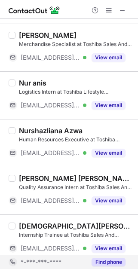
click at [101, 258] on button "Find phone" at bounding box center [109, 262] width 34 height 9
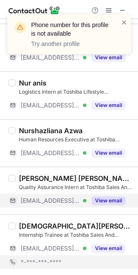
click at [104, 201] on button "View email" at bounding box center [109, 201] width 34 height 9
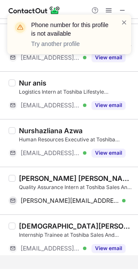
scroll to position [92, 0]
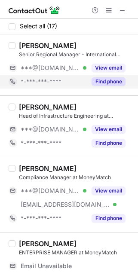
click at [90, 83] on div "Find phone" at bounding box center [105, 82] width 39 height 14
